Goal: Task Accomplishment & Management: Use online tool/utility

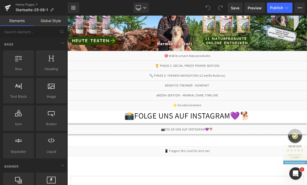
scroll to position [148, 0]
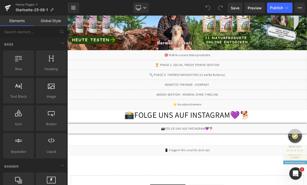
click at [235, 105] on link at bounding box center [235, 104] width 5 height 6
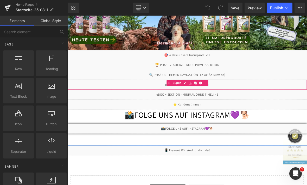
click at [219, 103] on div "Liquid" at bounding box center [224, 106] width 315 height 13
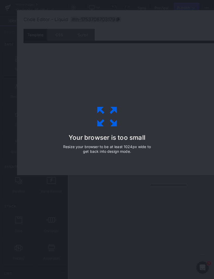
click at [140, 122] on div "Your browser is too small Resize your browser to be at least 1024px wide to get…" at bounding box center [106, 139] width 117 height 104
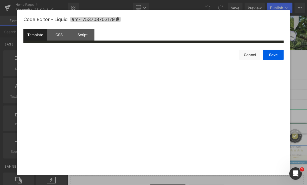
click at [67, 29] on div "Code Editor - Liquid #m-1753708703179" at bounding box center [153, 19] width 260 height 19
click at [60, 37] on div "CSS" at bounding box center [59, 35] width 24 height 12
click at [83, 37] on div "Script" at bounding box center [83, 35] width 24 height 12
click at [42, 37] on div "Template" at bounding box center [35, 35] width 24 height 12
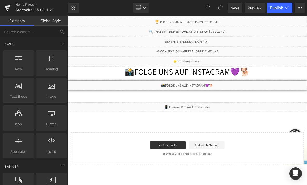
scroll to position [211, 0]
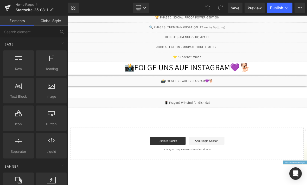
click at [230, 46] on div "Liquid" at bounding box center [224, 44] width 315 height 13
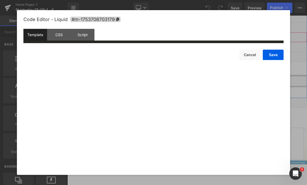
scroll to position [0, 0]
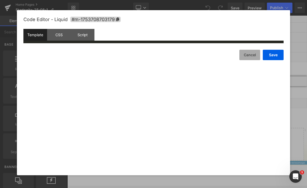
click at [253, 59] on button "Cancel" at bounding box center [250, 55] width 21 height 10
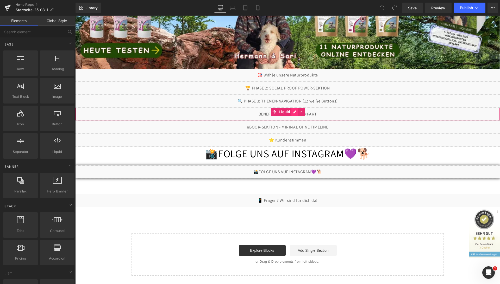
click at [292, 112] on div "Liquid" at bounding box center [287, 114] width 425 height 13
